Goal: Task Accomplishment & Management: Manage account settings

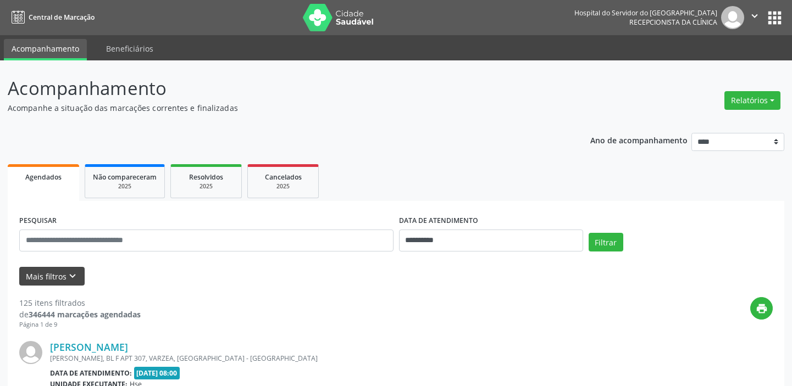
scroll to position [57, 0]
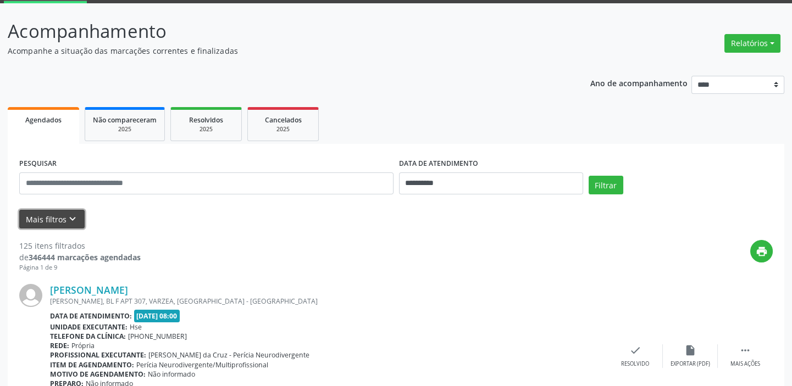
click at [71, 216] on icon "keyboard_arrow_down" at bounding box center [72, 219] width 12 height 12
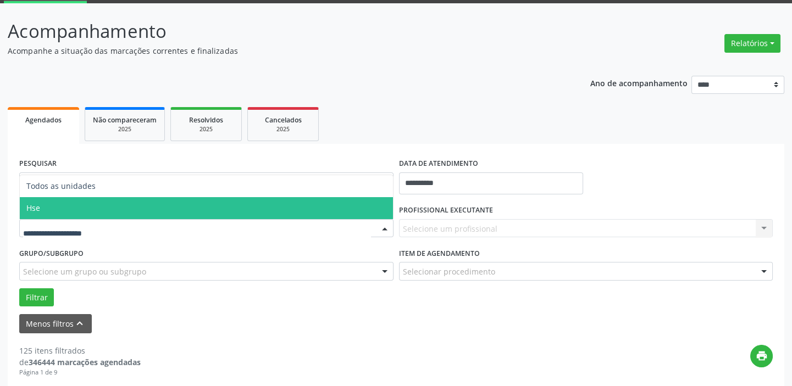
click at [47, 214] on span "Hse" at bounding box center [206, 208] width 373 height 22
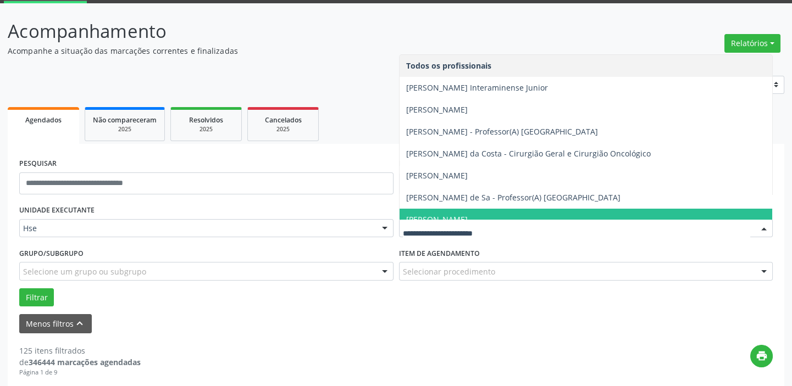
click at [532, 219] on div "Todos os profissionais [PERSON_NAME] Interaminense Junior [PERSON_NAME] [PERSON…" at bounding box center [586, 228] width 374 height 19
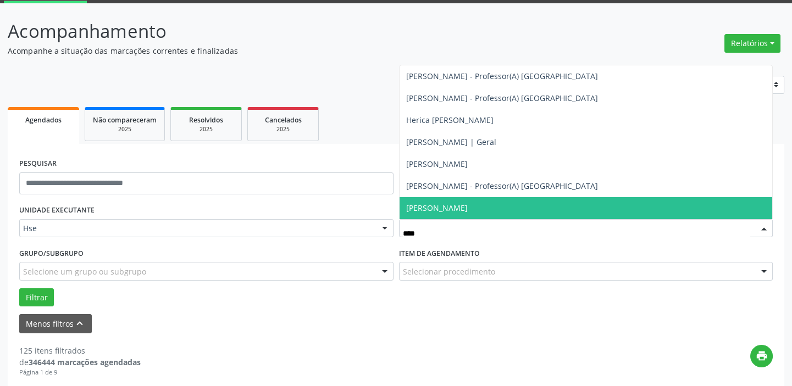
type input "*****"
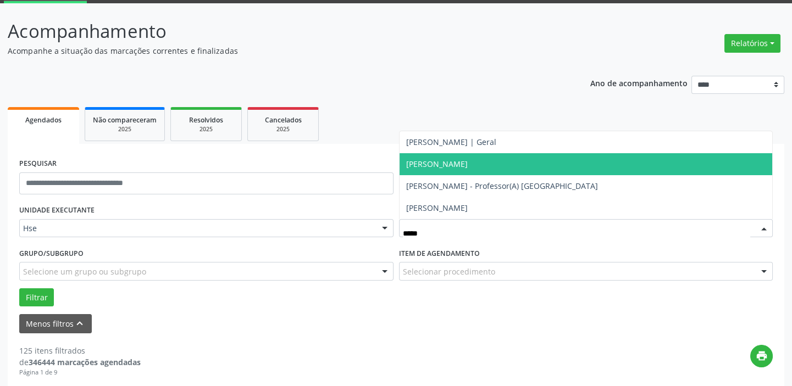
click at [452, 163] on span "[PERSON_NAME]" at bounding box center [437, 164] width 62 height 10
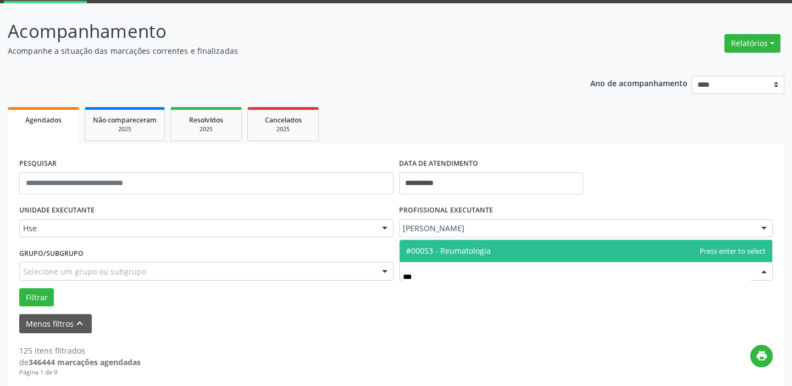
type input "****"
click at [454, 247] on span "#00053 - Reumatologia" at bounding box center [448, 251] width 85 height 10
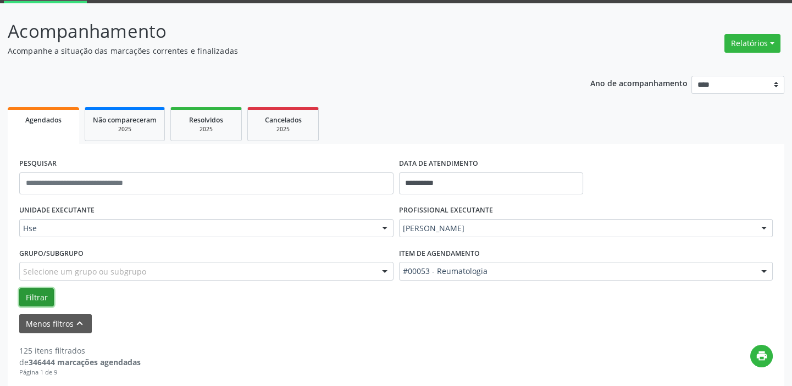
click at [40, 299] on button "Filtrar" at bounding box center [36, 297] width 35 height 19
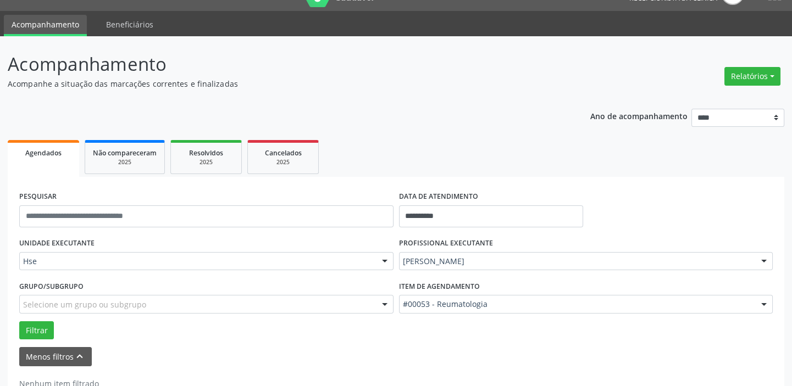
scroll to position [7, 0]
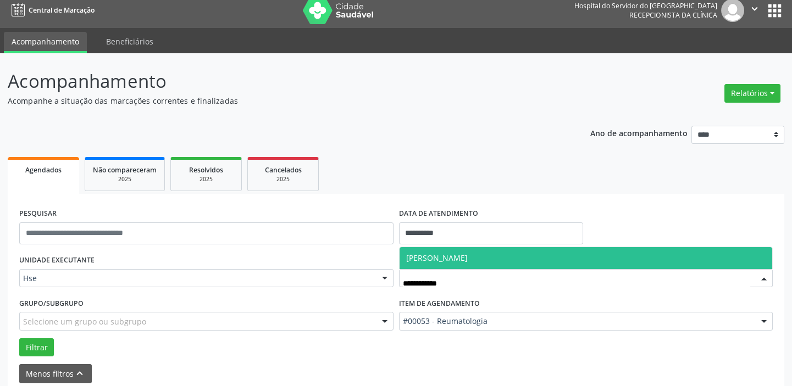
type input "**********"
click at [467, 253] on span "[PERSON_NAME]" at bounding box center [437, 258] width 62 height 10
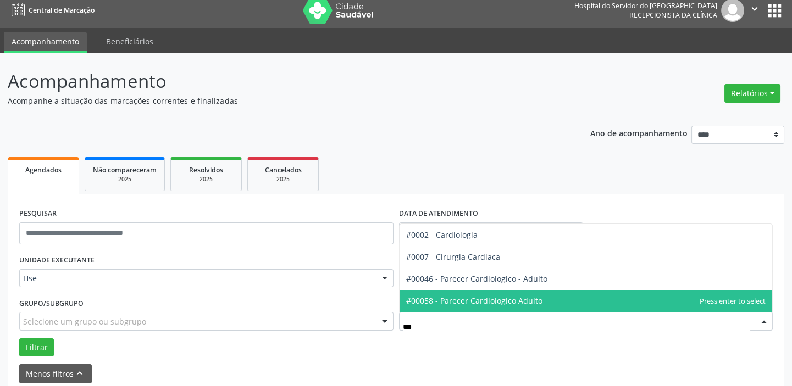
type input "****"
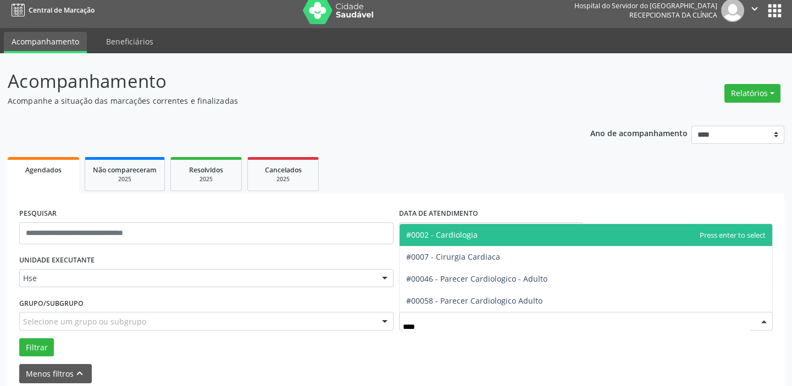
click at [453, 233] on span "#0002 - Cardiologia" at bounding box center [441, 235] width 71 height 10
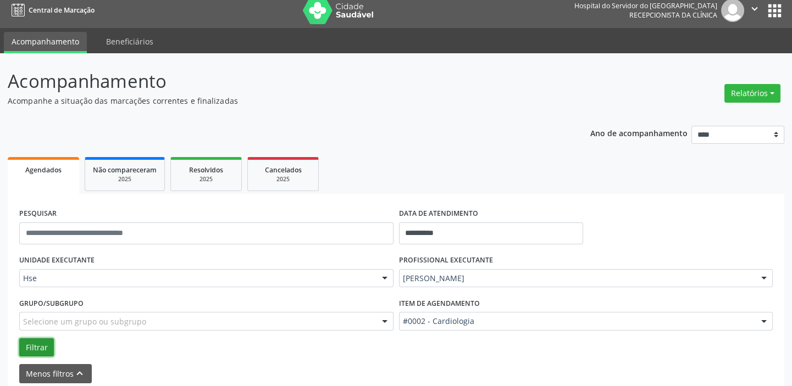
click at [41, 348] on button "Filtrar" at bounding box center [36, 347] width 35 height 19
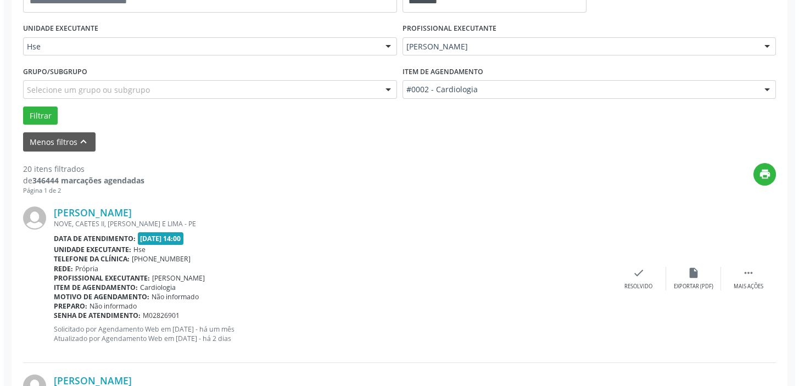
scroll to position [242, 0]
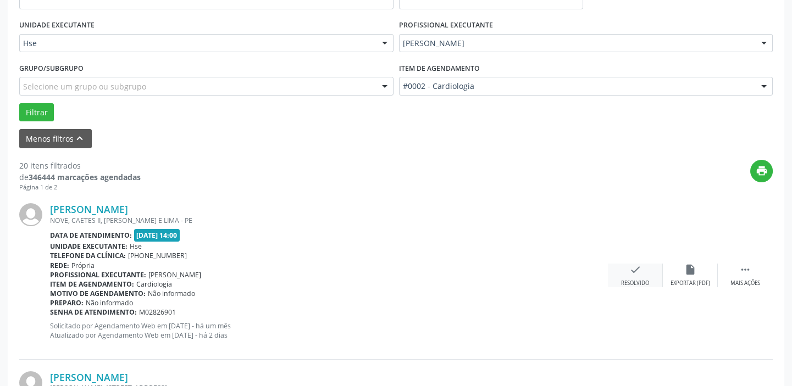
click at [637, 269] on icon "check" at bounding box center [635, 270] width 12 height 12
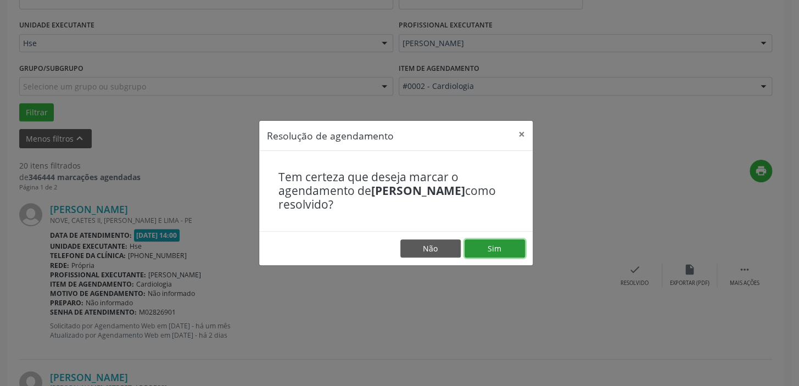
click at [513, 249] on button "Sim" at bounding box center [495, 249] width 60 height 19
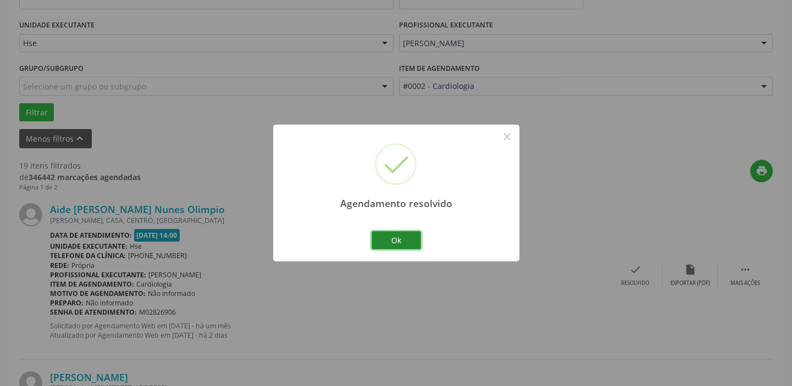
click at [401, 236] on button "Ok" at bounding box center [395, 240] width 49 height 19
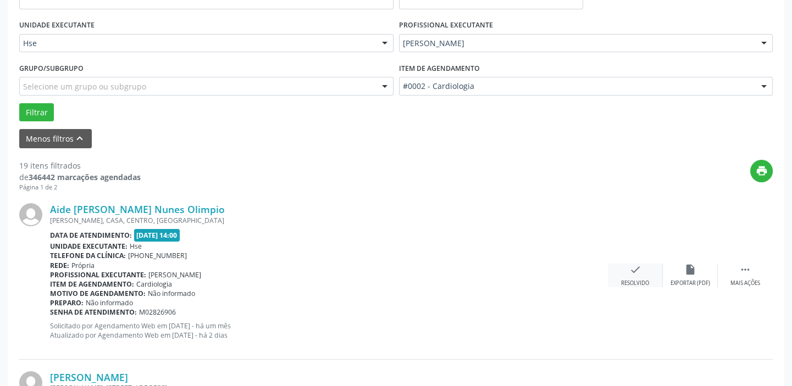
click at [623, 271] on div "check Resolvido" at bounding box center [635, 276] width 55 height 24
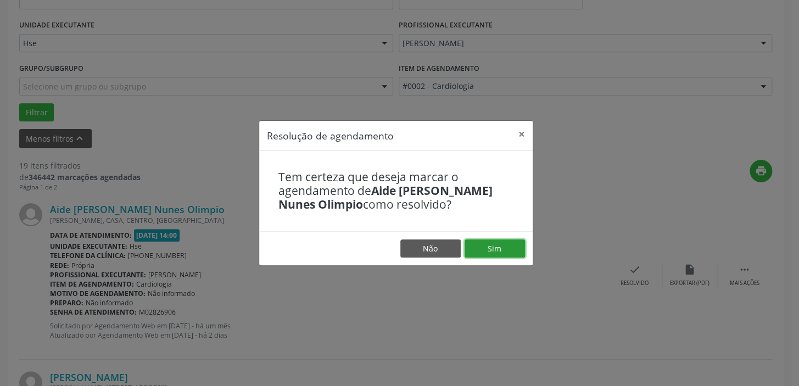
click at [514, 250] on button "Sim" at bounding box center [495, 249] width 60 height 19
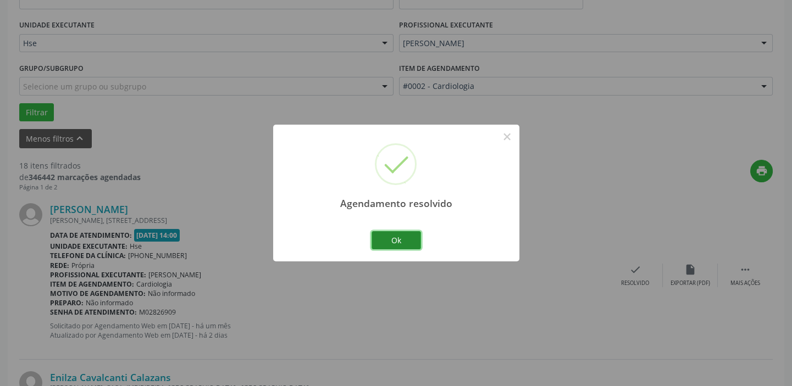
click at [399, 238] on button "Ok" at bounding box center [395, 240] width 49 height 19
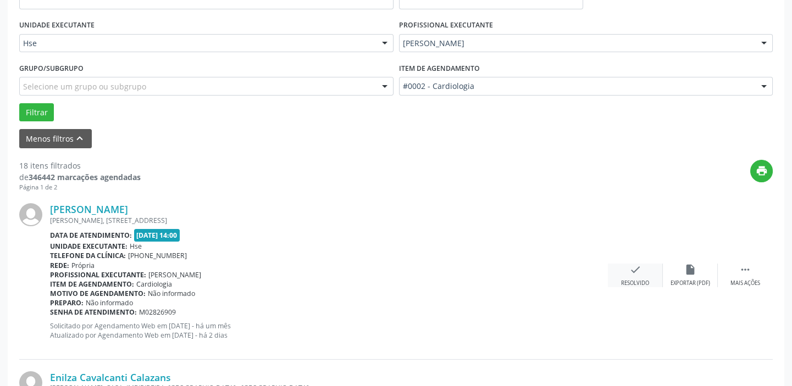
click at [626, 270] on div "check Resolvido" at bounding box center [635, 276] width 55 height 24
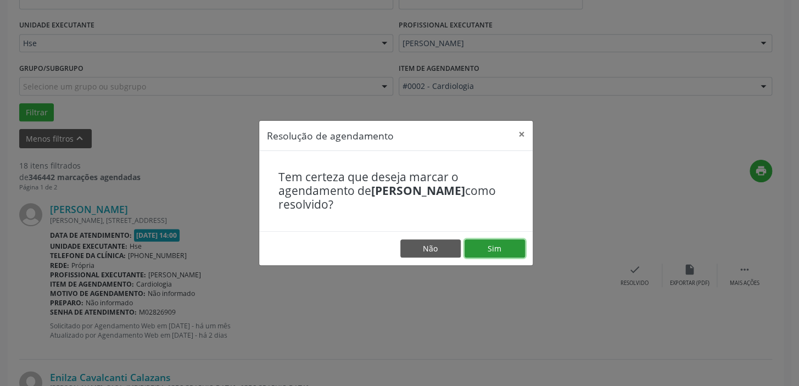
click at [515, 249] on button "Sim" at bounding box center [495, 249] width 60 height 19
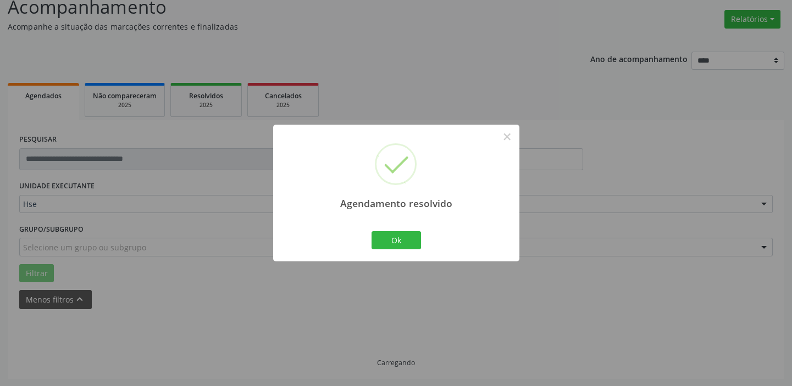
scroll to position [93, 0]
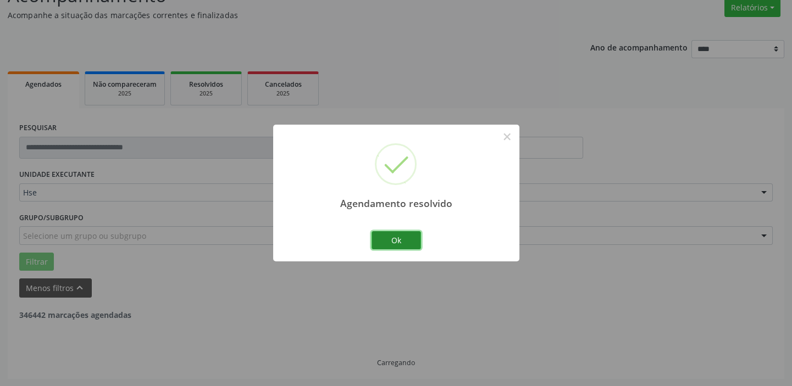
click at [409, 242] on button "Ok" at bounding box center [395, 240] width 49 height 19
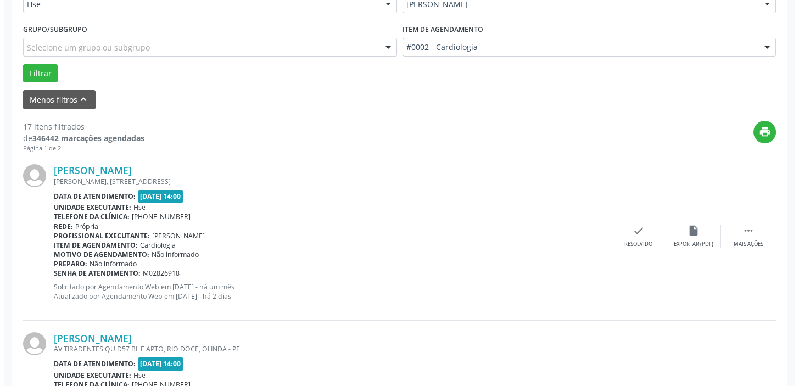
scroll to position [292, 0]
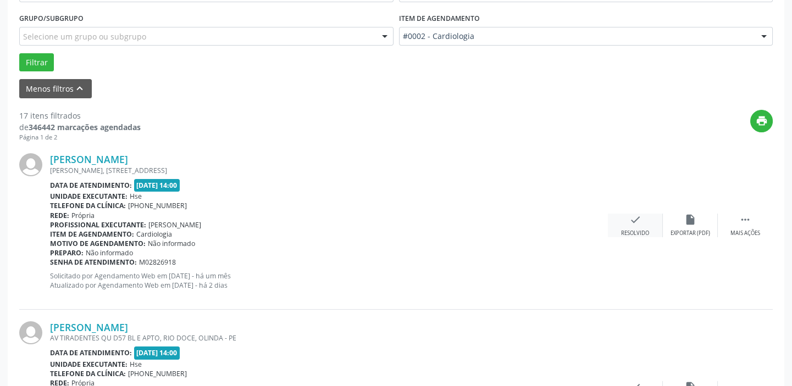
click at [632, 227] on div "check Resolvido" at bounding box center [635, 226] width 55 height 24
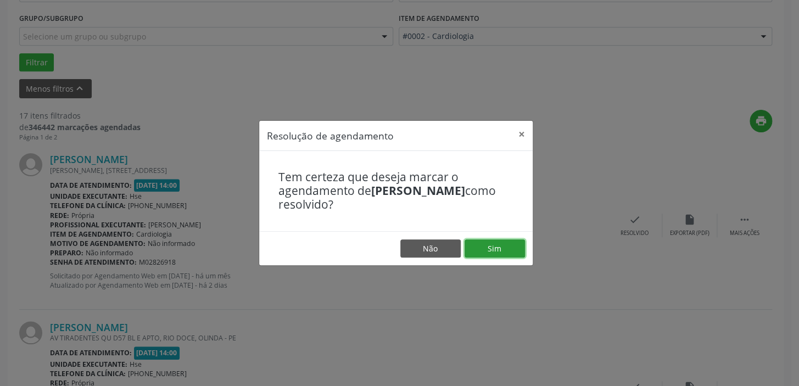
click at [499, 246] on button "Sim" at bounding box center [495, 249] width 60 height 19
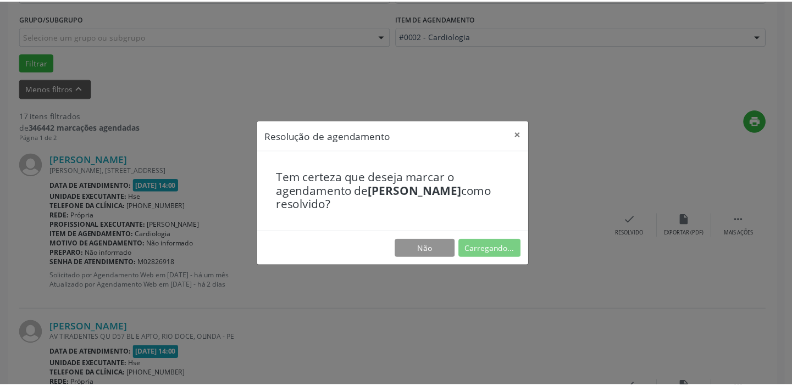
scroll to position [81, 0]
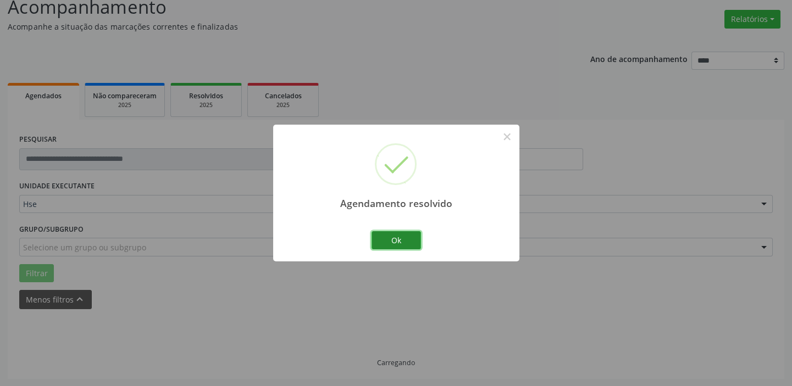
click at [401, 238] on button "Ok" at bounding box center [395, 240] width 49 height 19
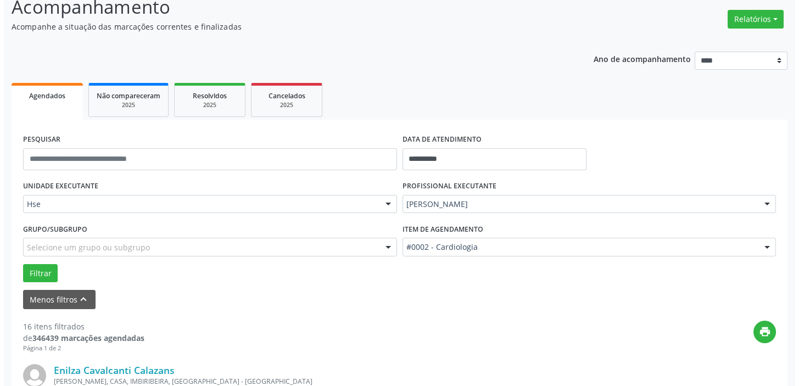
scroll to position [331, 0]
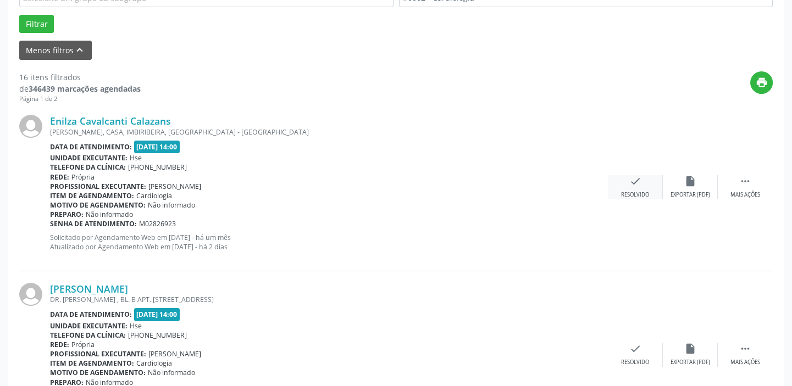
click at [638, 187] on div "check Resolvido" at bounding box center [635, 187] width 55 height 24
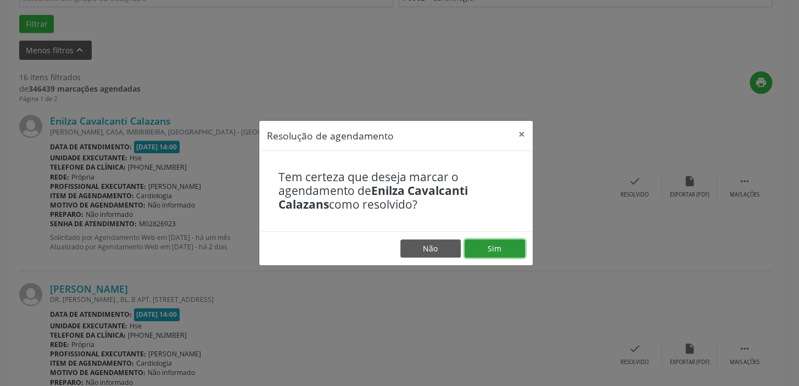
click at [497, 247] on button "Sim" at bounding box center [495, 249] width 60 height 19
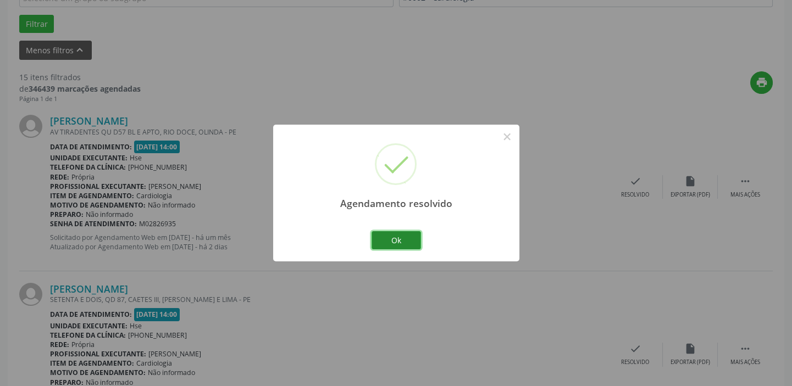
click at [392, 238] on button "Ok" at bounding box center [395, 240] width 49 height 19
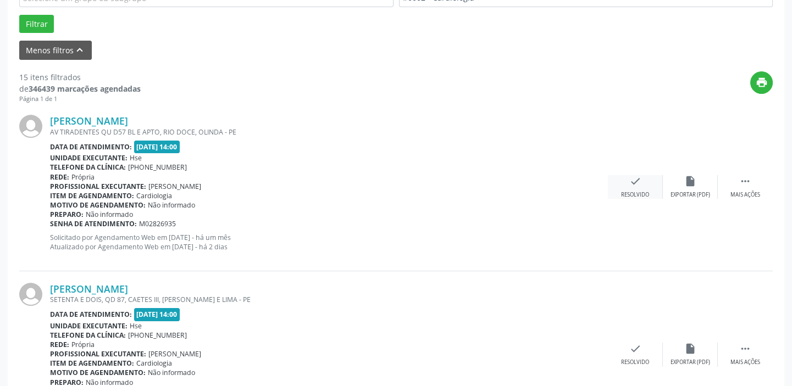
click at [636, 187] on div "check Resolvido" at bounding box center [635, 187] width 55 height 24
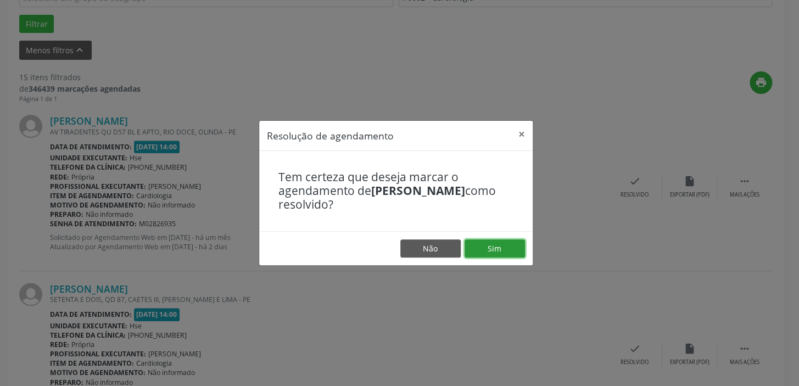
click at [492, 241] on button "Sim" at bounding box center [495, 249] width 60 height 19
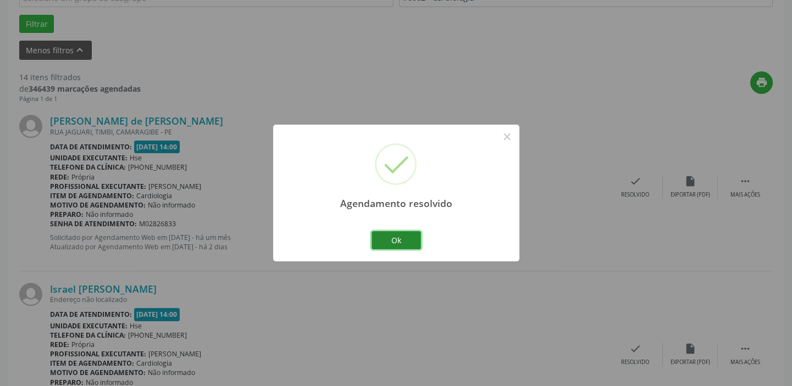
click at [387, 238] on button "Ok" at bounding box center [395, 240] width 49 height 19
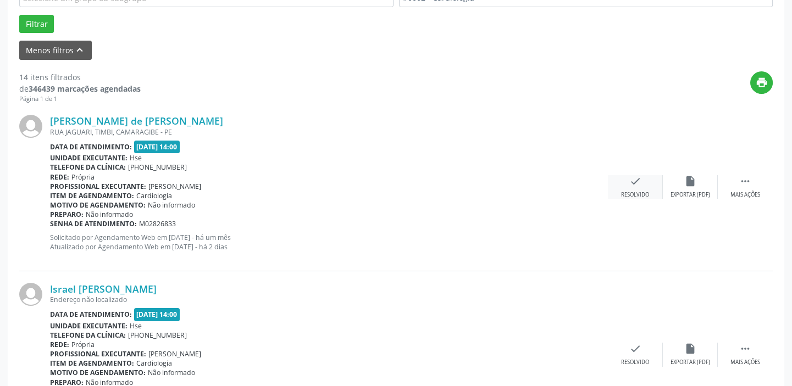
click at [629, 182] on icon "check" at bounding box center [635, 181] width 12 height 12
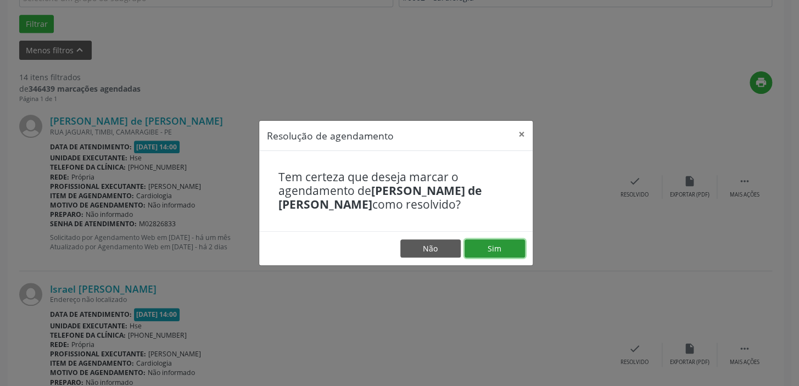
click at [492, 253] on button "Sim" at bounding box center [495, 249] width 60 height 19
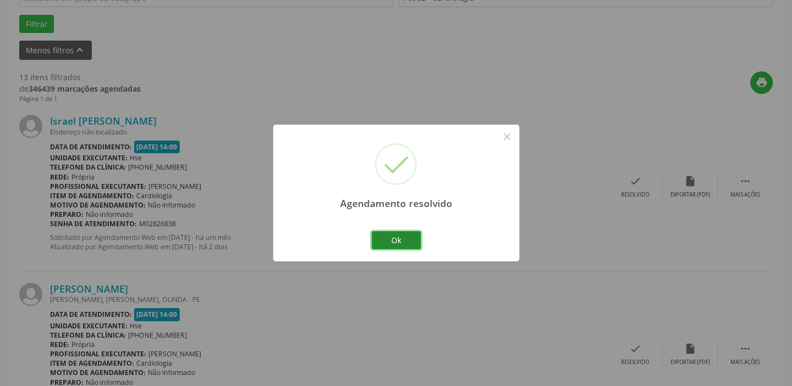
click at [410, 244] on button "Ok" at bounding box center [395, 240] width 49 height 19
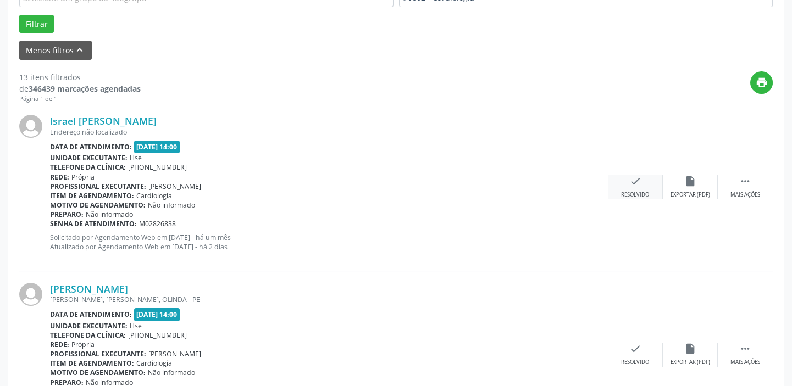
click at [622, 183] on div "check Resolvido" at bounding box center [635, 187] width 55 height 24
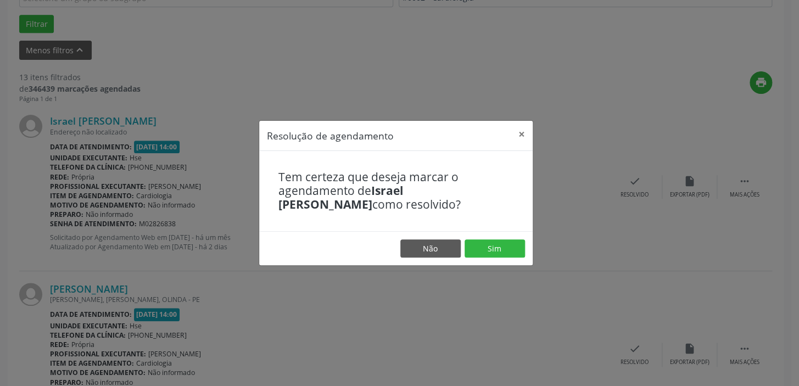
click at [513, 237] on footer "Não Sim" at bounding box center [396, 248] width 274 height 35
click at [512, 241] on button "Sim" at bounding box center [495, 249] width 60 height 19
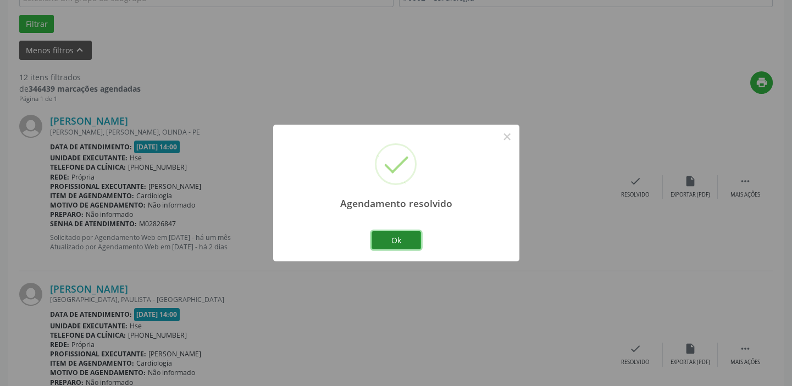
click at [400, 241] on button "Ok" at bounding box center [395, 240] width 49 height 19
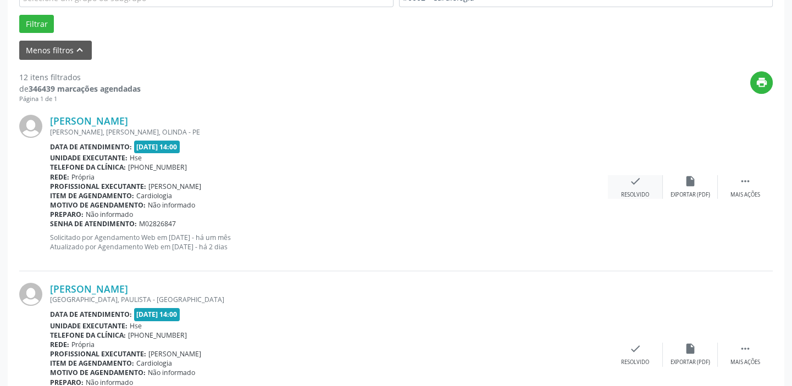
click at [633, 176] on icon "check" at bounding box center [635, 181] width 12 height 12
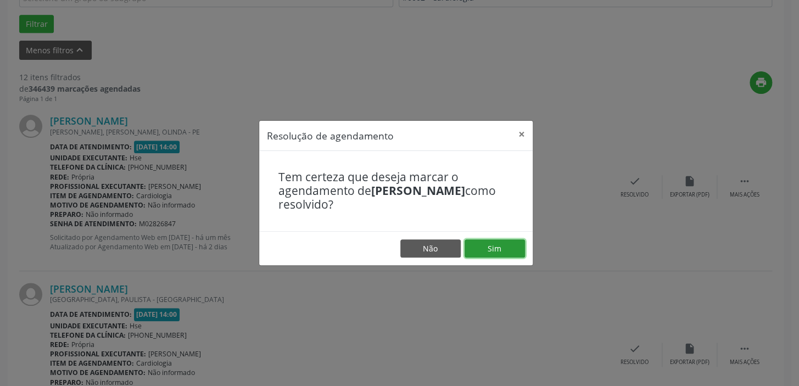
click at [494, 249] on button "Sim" at bounding box center [495, 249] width 60 height 19
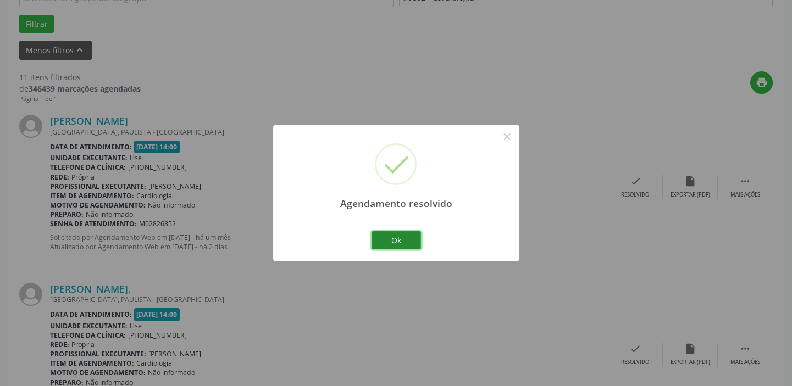
click at [399, 241] on button "Ok" at bounding box center [395, 240] width 49 height 19
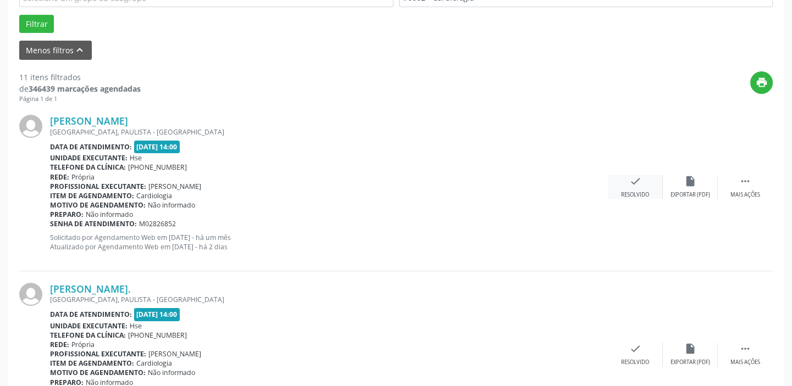
click at [632, 182] on icon "check" at bounding box center [635, 181] width 12 height 12
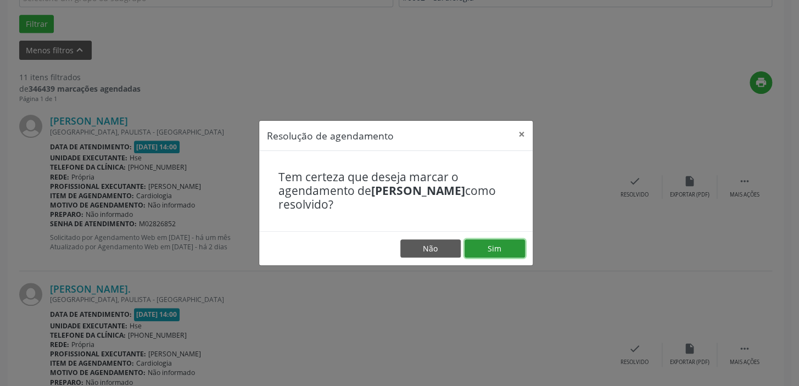
click at [506, 247] on button "Sim" at bounding box center [495, 249] width 60 height 19
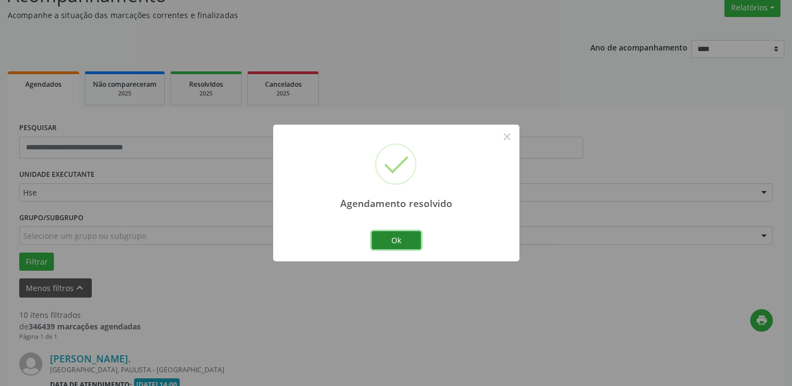
click at [386, 236] on button "Ok" at bounding box center [395, 240] width 49 height 19
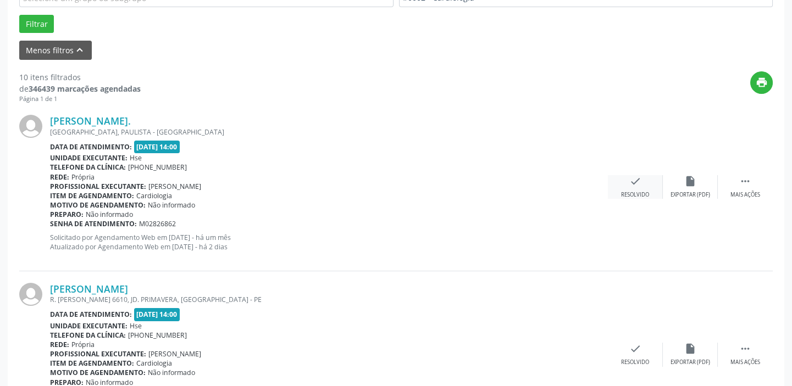
click at [633, 185] on icon "check" at bounding box center [635, 181] width 12 height 12
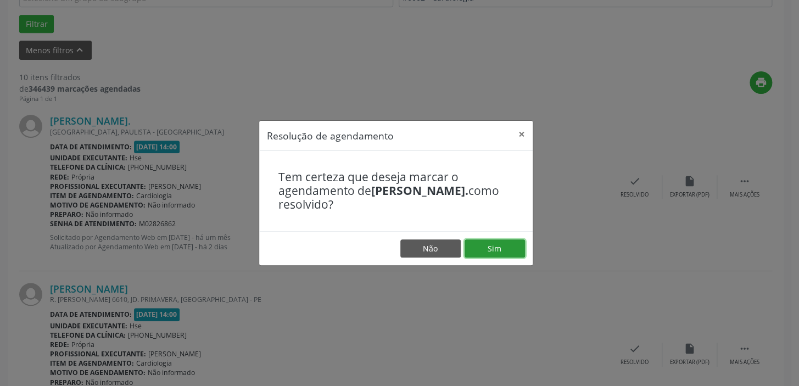
click at [500, 253] on button "Sim" at bounding box center [495, 249] width 60 height 19
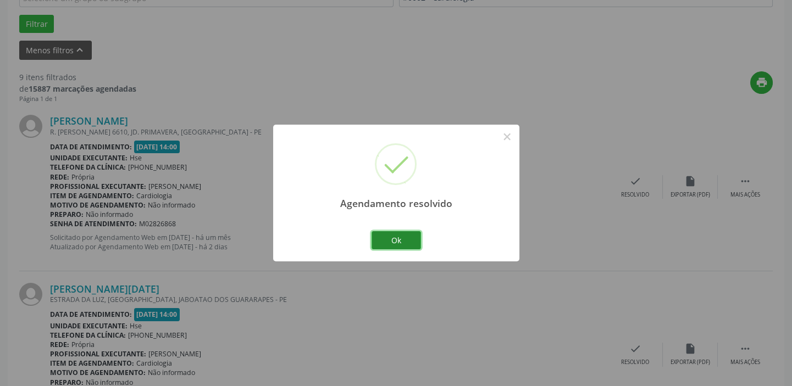
click at [387, 238] on button "Ok" at bounding box center [395, 240] width 49 height 19
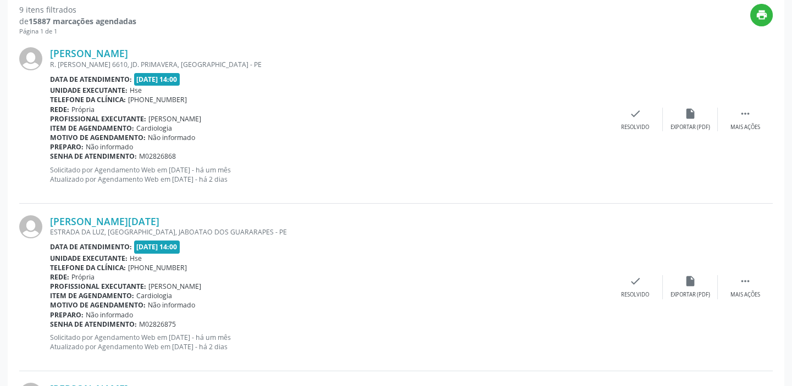
scroll to position [381, 0]
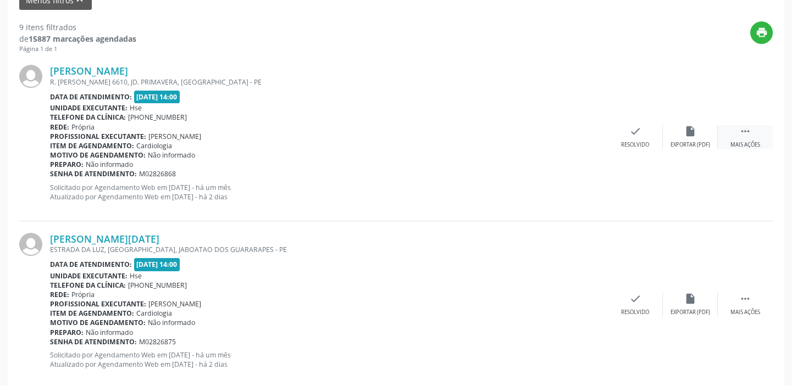
click at [747, 133] on icon "" at bounding box center [745, 131] width 12 height 12
click at [684, 129] on icon "alarm_off" at bounding box center [690, 131] width 12 height 12
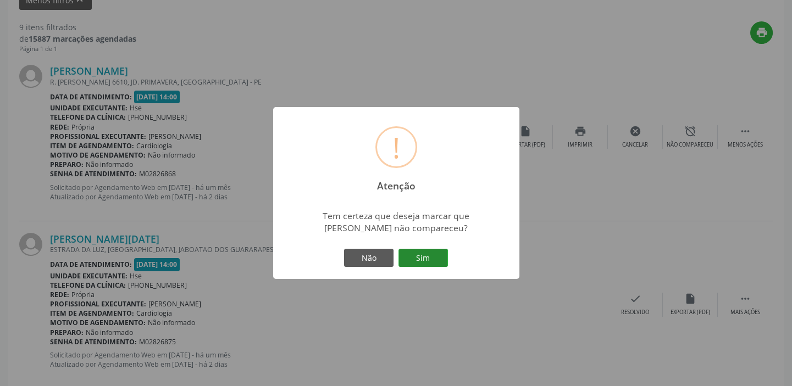
click at [419, 260] on button "Sim" at bounding box center [422, 258] width 49 height 19
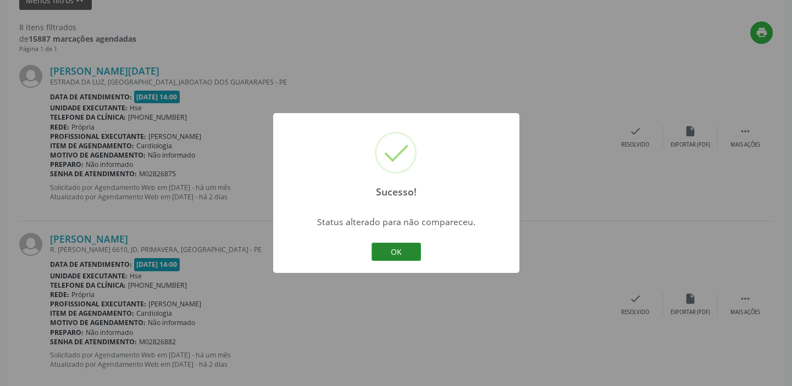
click at [389, 253] on button "OK" at bounding box center [395, 252] width 49 height 19
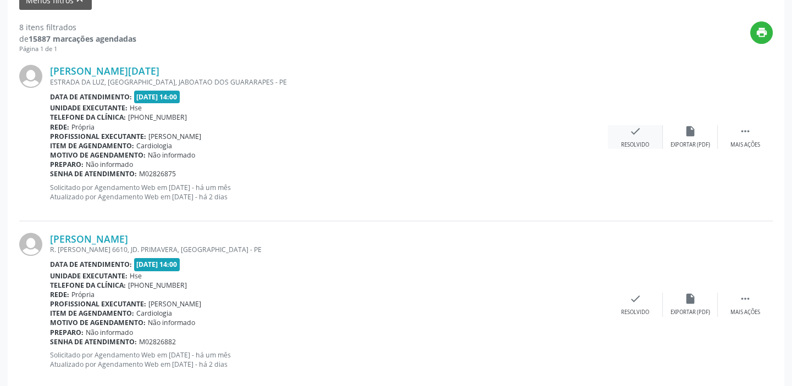
click at [636, 132] on icon "check" at bounding box center [635, 131] width 12 height 12
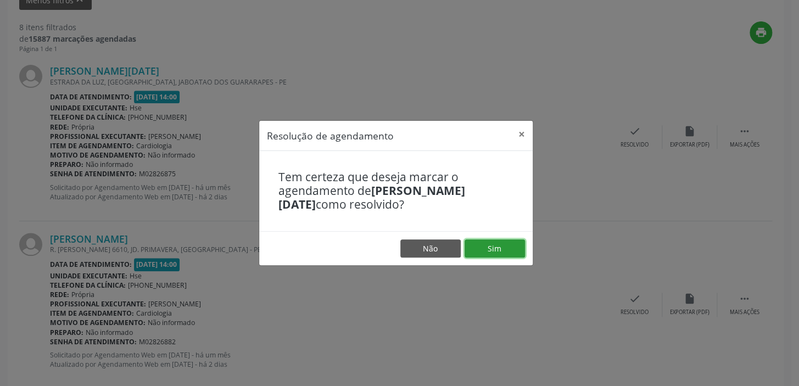
click at [485, 250] on button "Sim" at bounding box center [495, 249] width 60 height 19
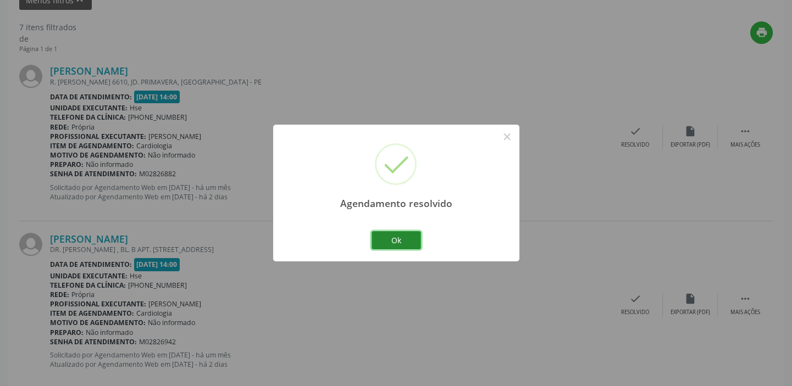
click at [403, 240] on button "Ok" at bounding box center [395, 240] width 49 height 19
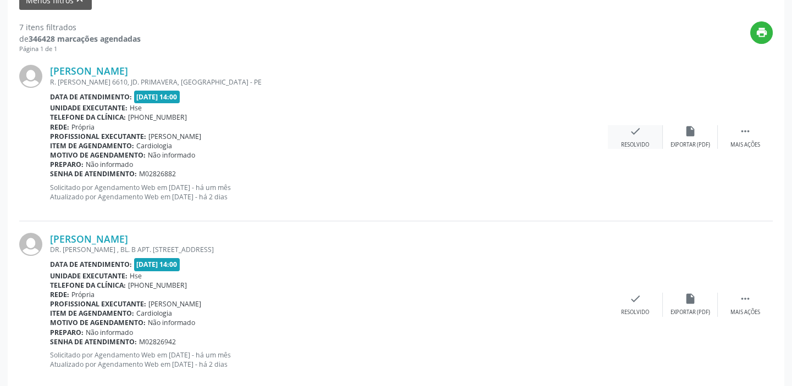
click at [631, 126] on icon "check" at bounding box center [635, 131] width 12 height 12
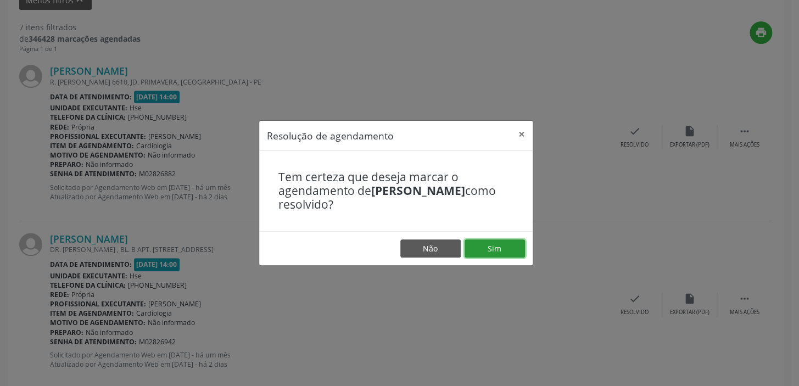
click at [485, 240] on button "Sim" at bounding box center [495, 249] width 60 height 19
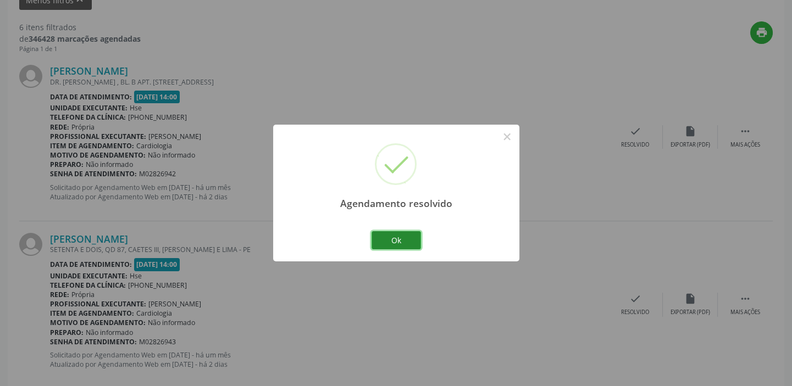
click at [396, 245] on button "Ok" at bounding box center [395, 240] width 49 height 19
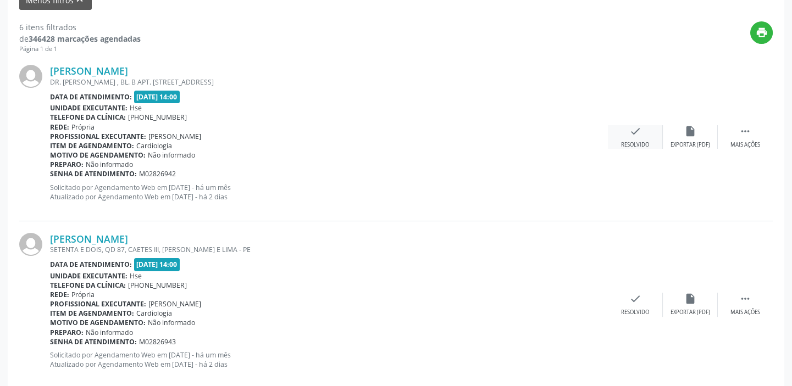
click at [636, 134] on icon "check" at bounding box center [635, 131] width 12 height 12
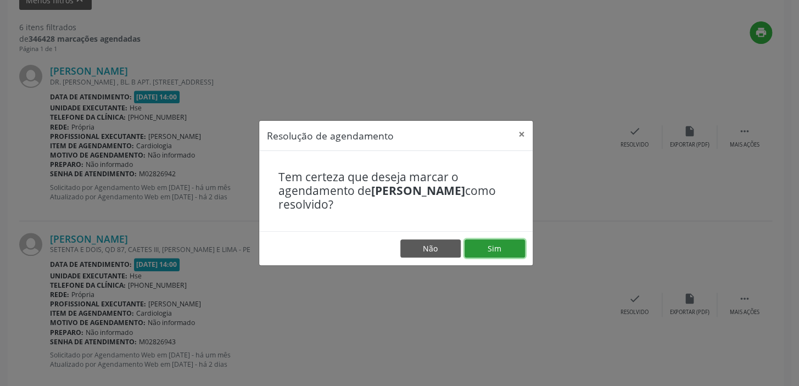
click at [492, 241] on button "Sim" at bounding box center [495, 249] width 60 height 19
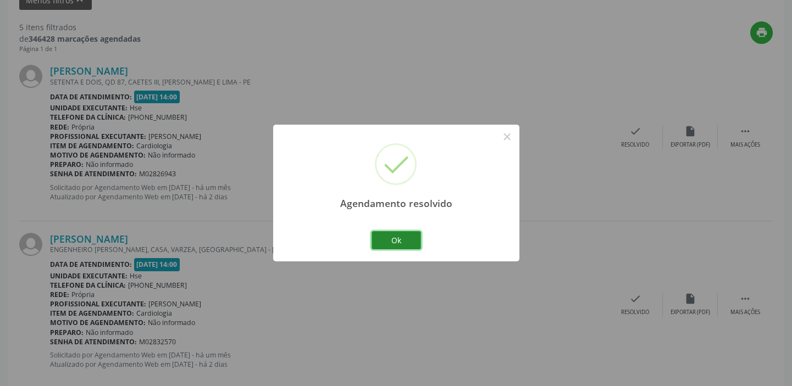
click at [403, 234] on button "Ok" at bounding box center [395, 240] width 49 height 19
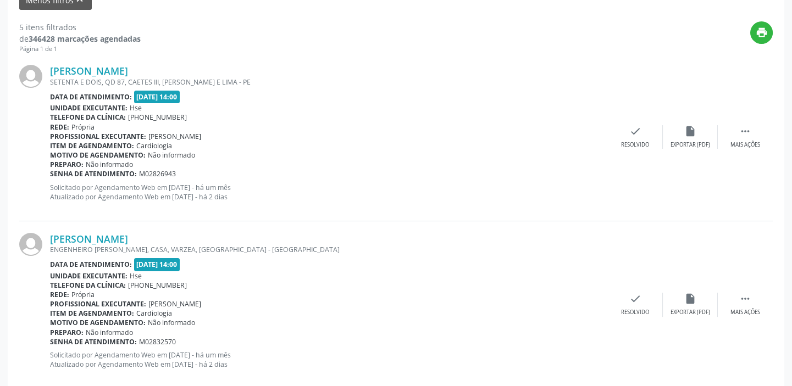
click at [625, 148] on div "[PERSON_NAME] [PERSON_NAME] E DOIS, QD 87, [PERSON_NAME], [PERSON_NAME] E LIMA …" at bounding box center [395, 137] width 753 height 168
click at [630, 135] on icon "check" at bounding box center [635, 131] width 12 height 12
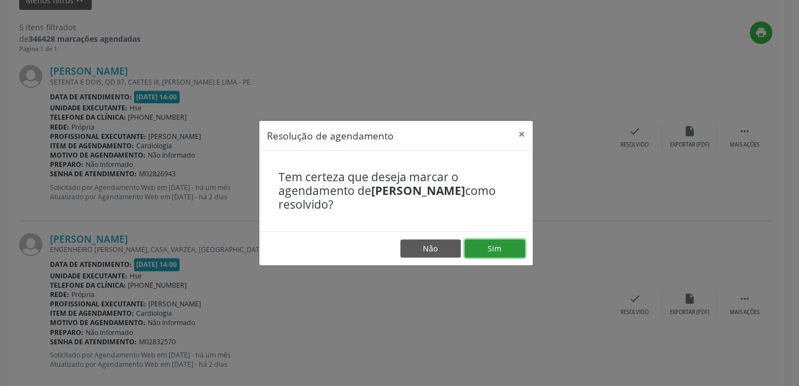
click at [495, 241] on button "Sim" at bounding box center [495, 249] width 60 height 19
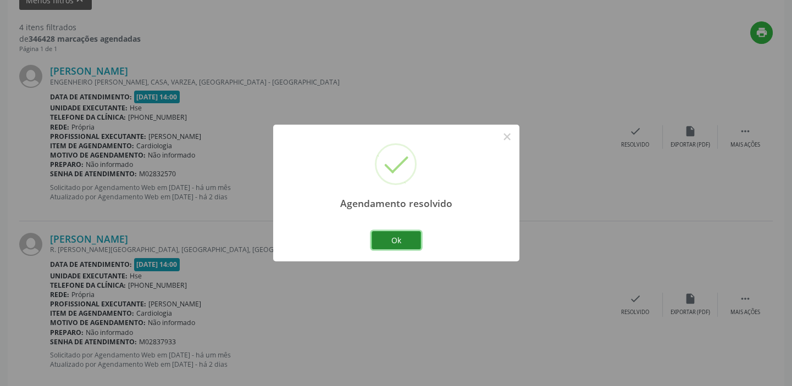
click at [397, 240] on button "Ok" at bounding box center [395, 240] width 49 height 19
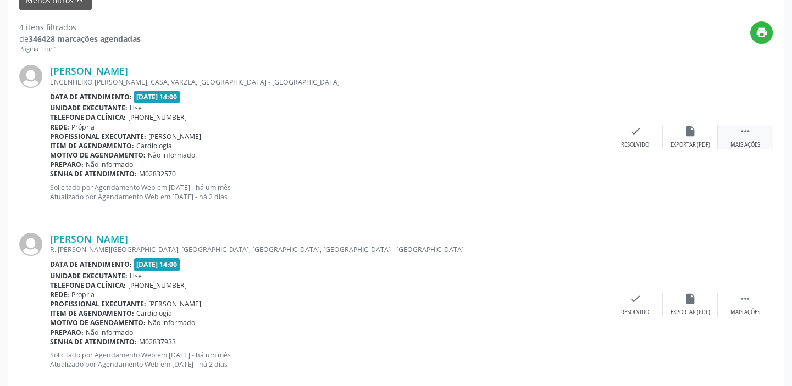
click at [752, 137] on div " Mais ações" at bounding box center [744, 137] width 55 height 24
click at [682, 133] on div "alarm_off Não compareceu" at bounding box center [689, 137] width 55 height 24
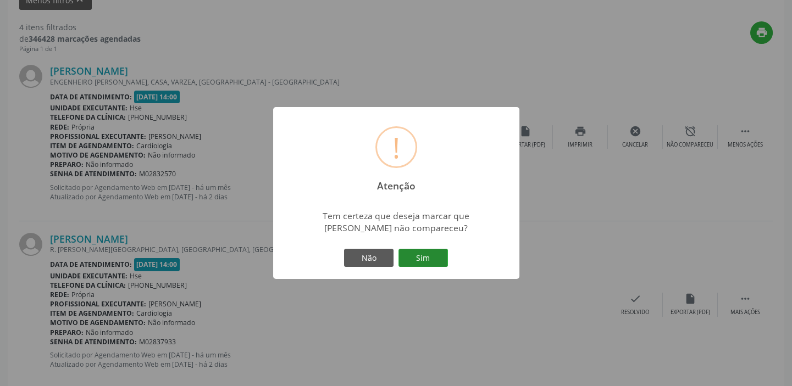
click at [425, 258] on button "Sim" at bounding box center [422, 258] width 49 height 19
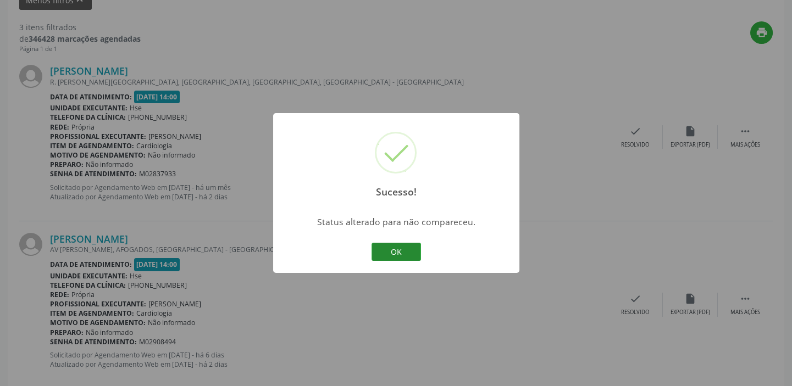
click at [386, 252] on button "OK" at bounding box center [395, 252] width 49 height 19
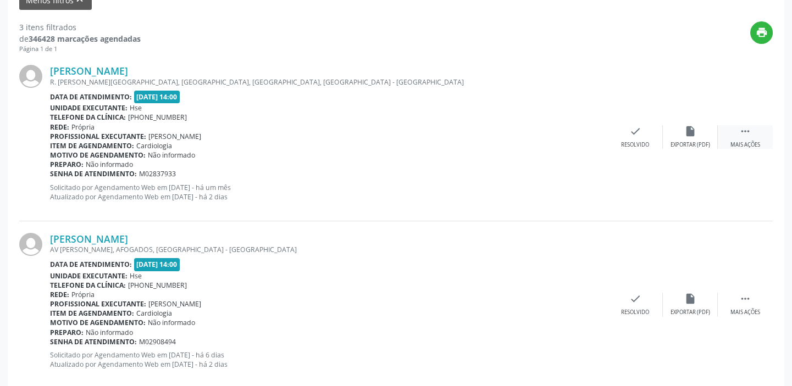
click at [743, 129] on icon "" at bounding box center [745, 131] width 12 height 12
click at [696, 136] on div "alarm_off Não compareceu" at bounding box center [689, 137] width 55 height 24
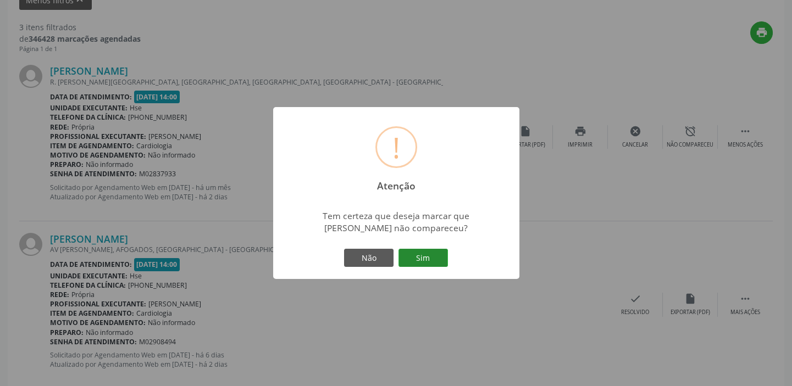
click at [427, 260] on button "Sim" at bounding box center [422, 258] width 49 height 19
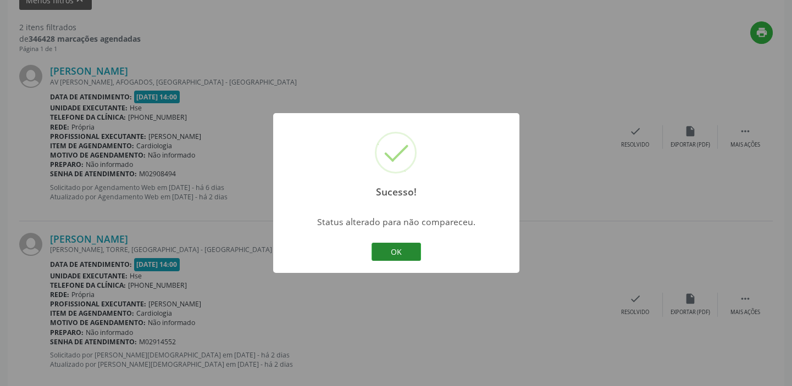
click at [388, 247] on button "OK" at bounding box center [395, 252] width 49 height 19
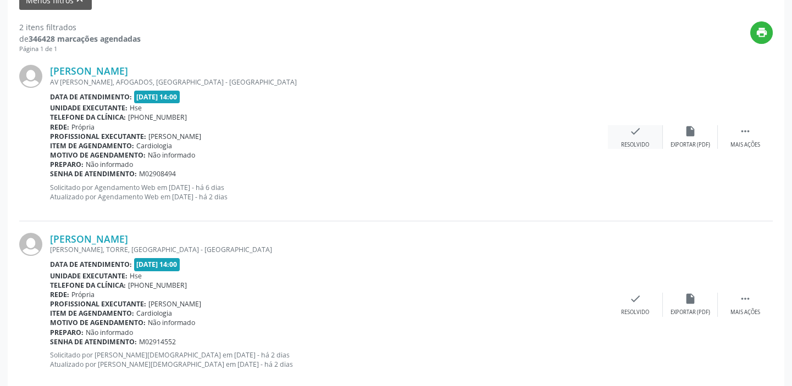
click at [623, 127] on div "check Resolvido" at bounding box center [635, 137] width 55 height 24
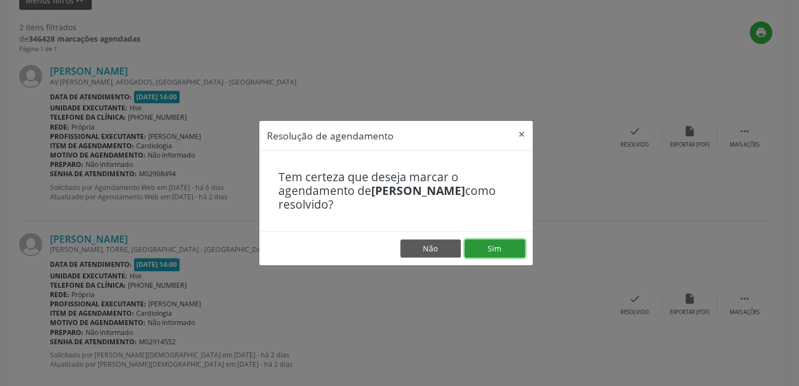
click at [482, 250] on button "Sim" at bounding box center [495, 249] width 60 height 19
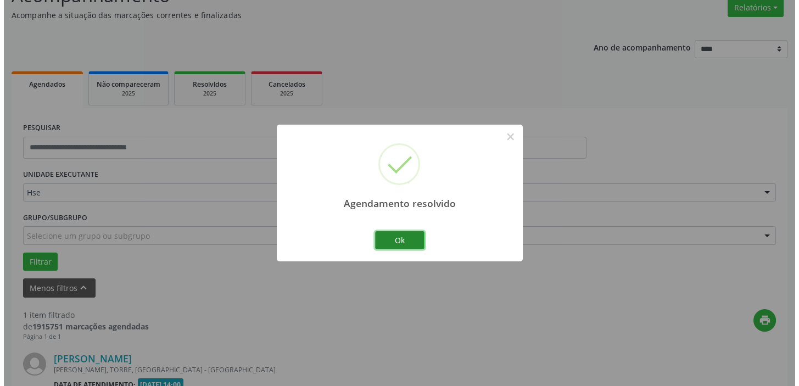
scroll to position [234, 0]
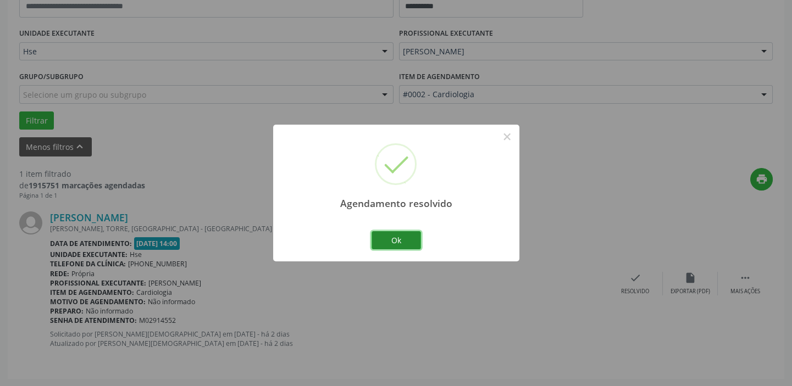
click at [391, 237] on button "Ok" at bounding box center [395, 240] width 49 height 19
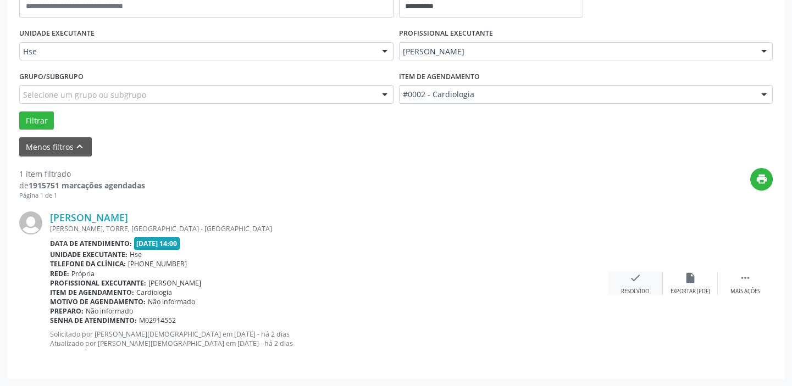
click at [630, 286] on div "check Resolvido" at bounding box center [635, 284] width 55 height 24
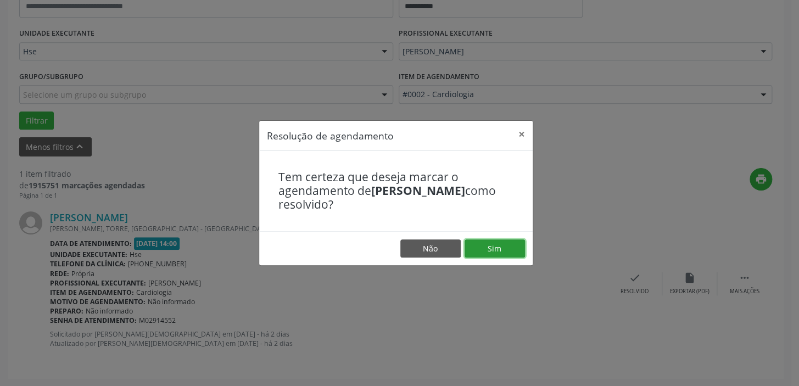
click at [510, 249] on button "Sim" at bounding box center [495, 249] width 60 height 19
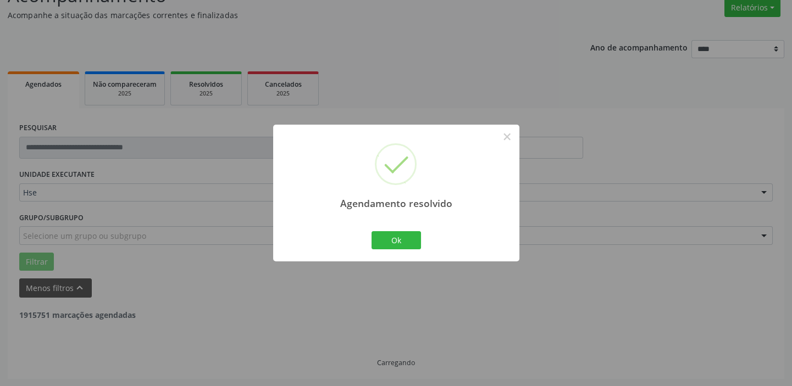
scroll to position [57, 0]
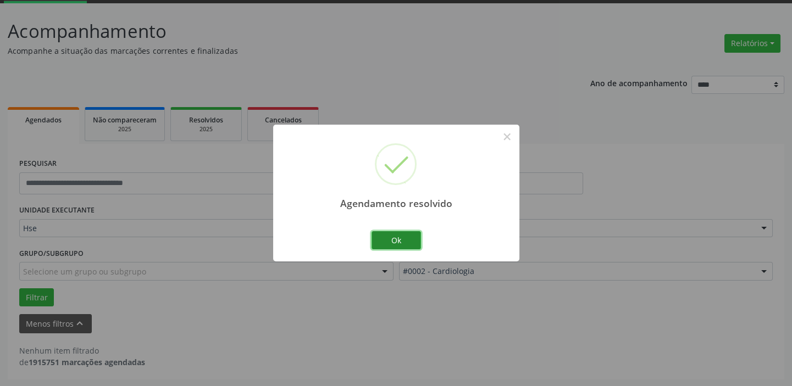
click at [396, 243] on button "Ok" at bounding box center [395, 240] width 49 height 19
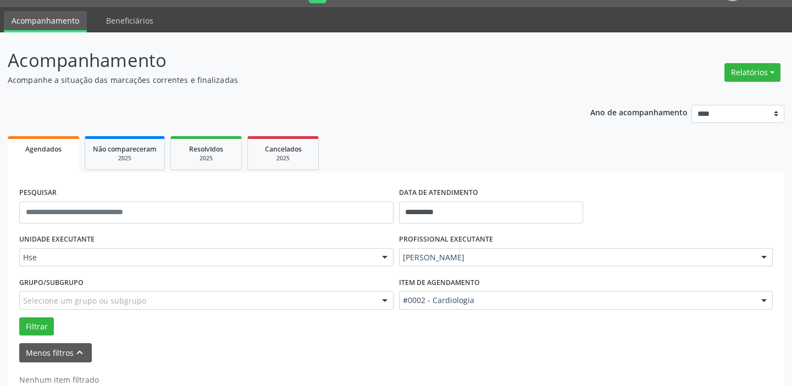
scroll to position [0, 0]
